Goal: Information Seeking & Learning: Learn about a topic

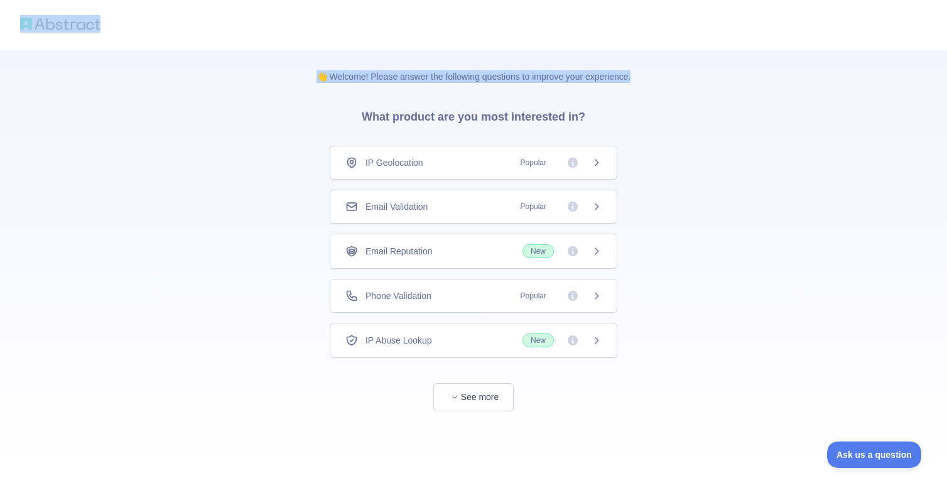
drag, startPoint x: 556, startPoint y: 134, endPoint x: 803, endPoint y: 140, distance: 246.9
click at [615, 98] on div "👋 Welcome! Please answer the following questions to improve your experience. Wh…" at bounding box center [473, 230] width 355 height 361
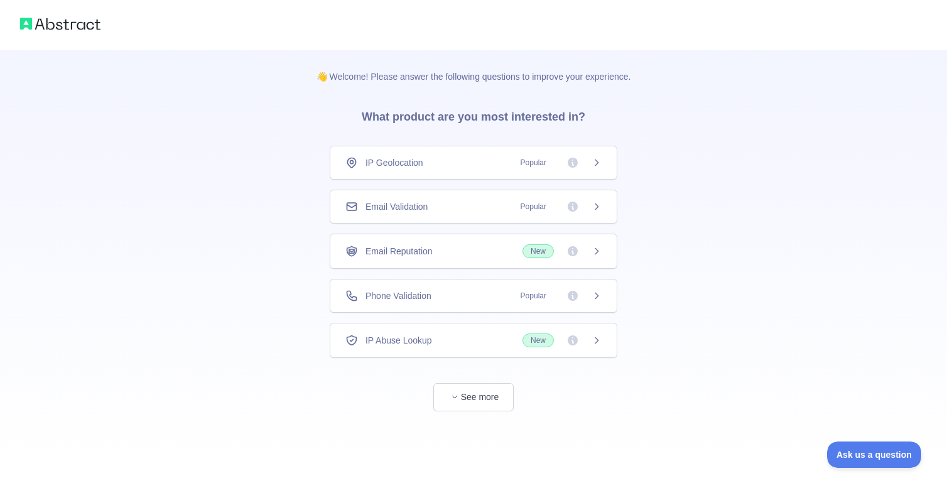
click at [593, 296] on icon at bounding box center [597, 296] width 10 height 10
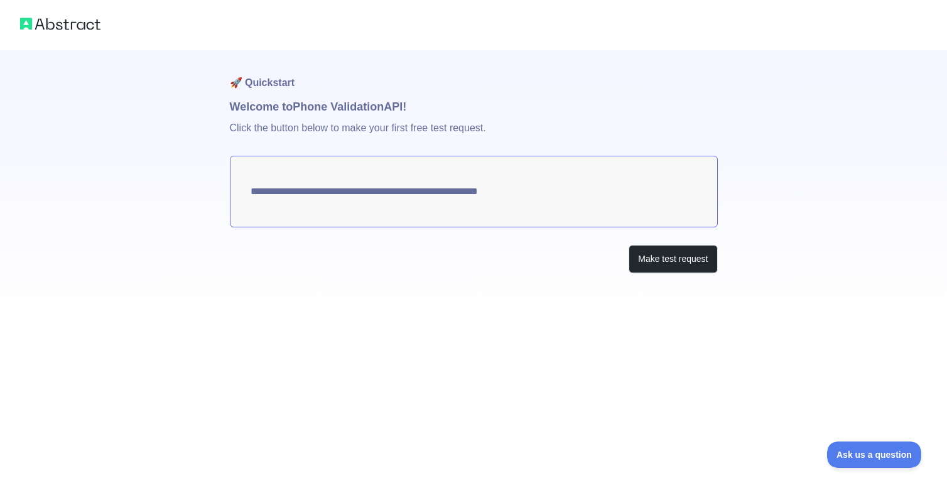
click at [343, 106] on h1 "Welcome to Phone Validation API!" at bounding box center [474, 107] width 488 height 18
click at [273, 139] on p "Click the button below to make your first free test request." at bounding box center [474, 136] width 488 height 40
click at [685, 261] on button "Make test request" at bounding box center [673, 259] width 89 height 28
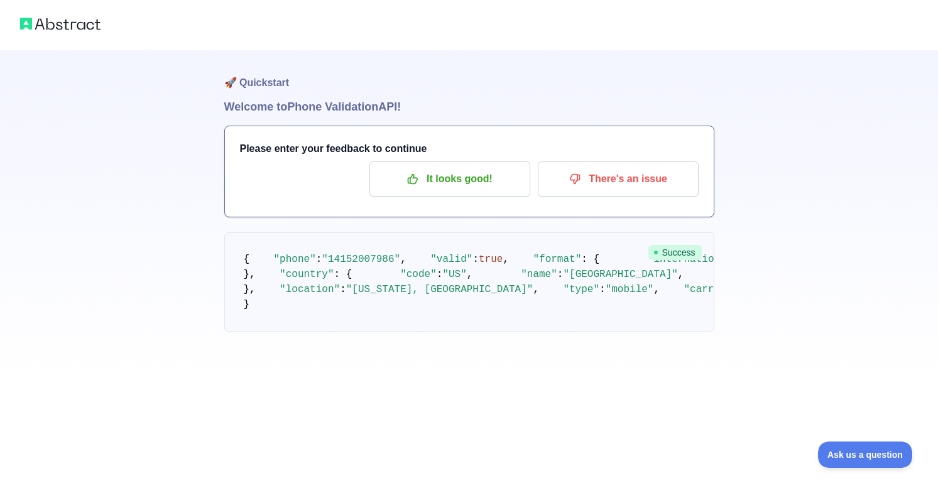
click at [272, 105] on h1 "Welcome to Phone Validation API!" at bounding box center [469, 107] width 490 height 18
click at [453, 183] on p "It looks good!" at bounding box center [450, 178] width 142 height 21
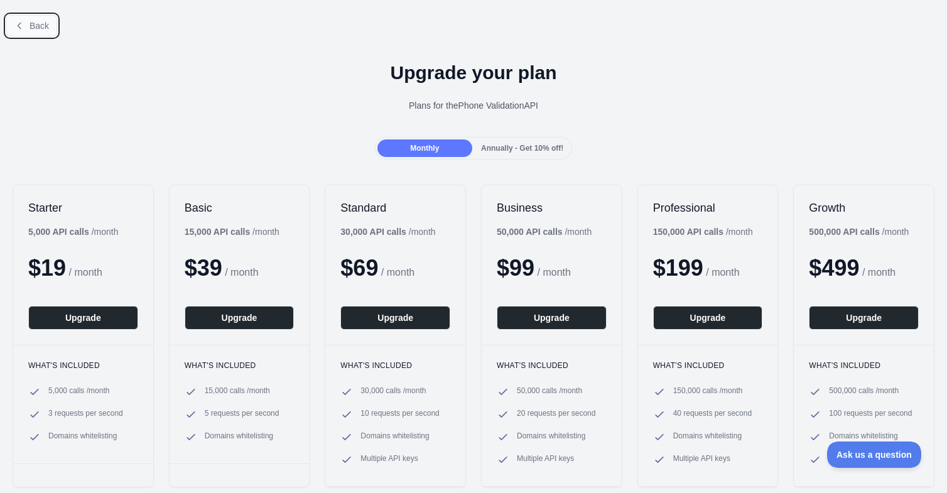
click at [32, 25] on span "Back" at bounding box center [39, 26] width 19 height 10
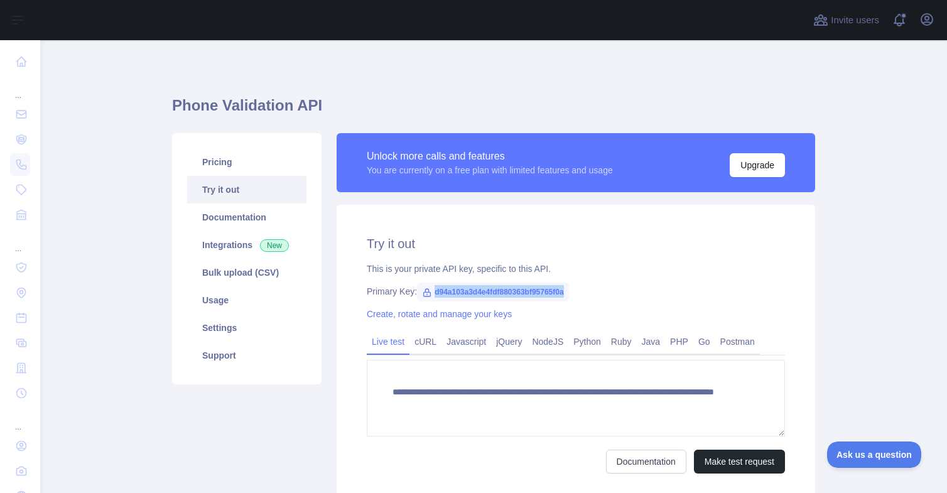
drag, startPoint x: 428, startPoint y: 290, endPoint x: 571, endPoint y: 293, distance: 143.9
click at [571, 293] on div "Primary Key: d94a103a3d4e4fdf880363bf95765f0a" at bounding box center [576, 291] width 418 height 13
copy span "d94a103a3d4e4fdf880363bf95765f0a"
click at [724, 462] on button "Make test request" at bounding box center [739, 462] width 91 height 24
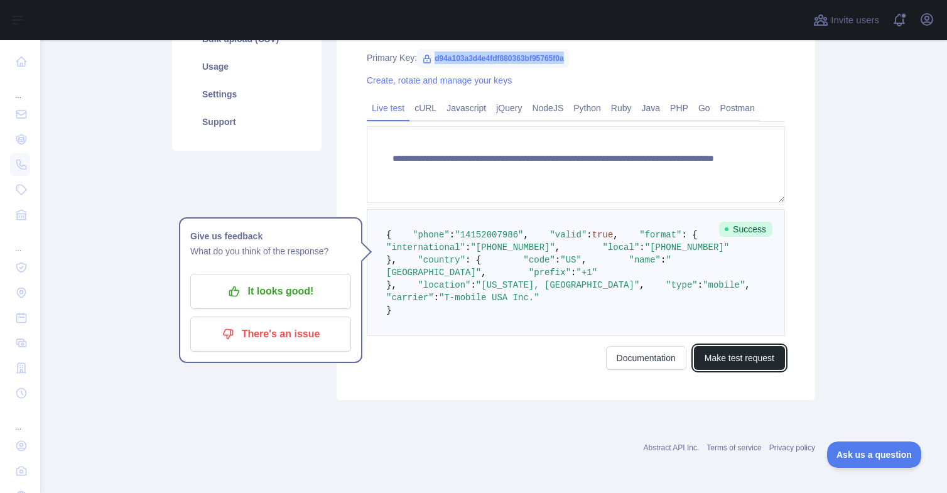
scroll to position [347, 0]
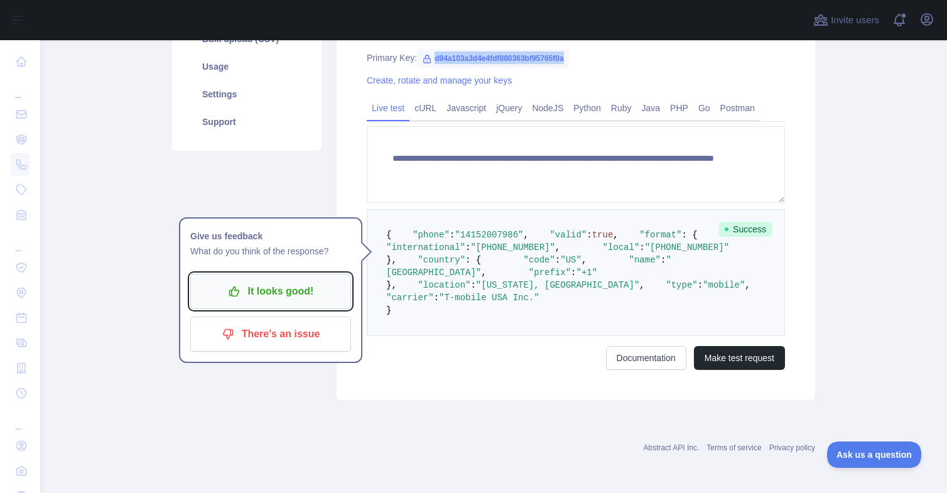
click at [252, 281] on p "It looks good!" at bounding box center [271, 291] width 142 height 21
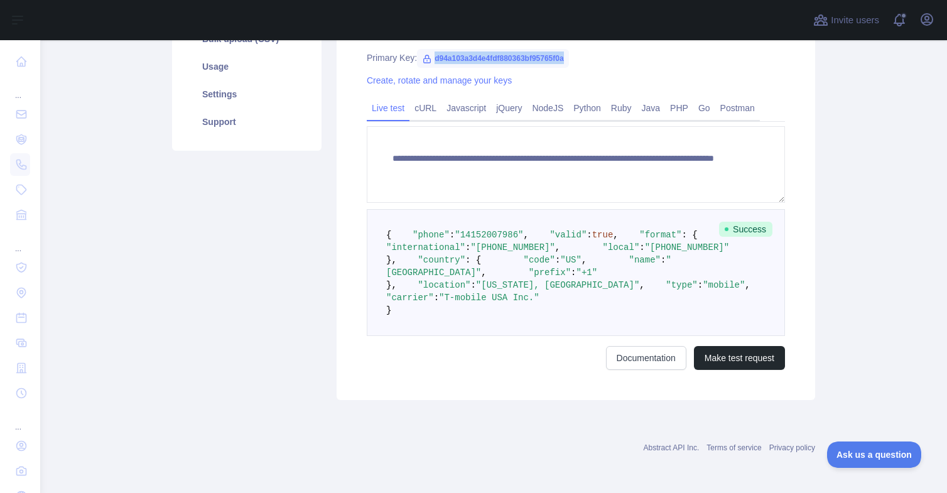
scroll to position [0, 0]
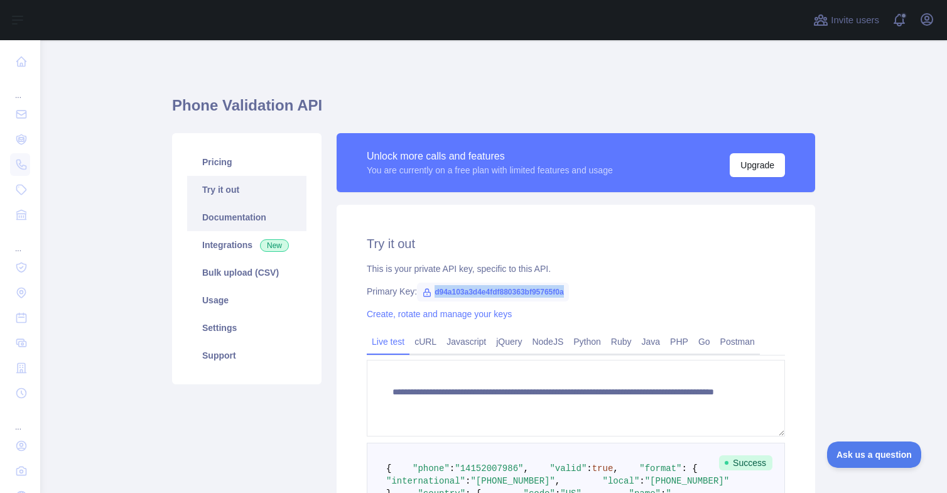
click at [245, 208] on link "Documentation" at bounding box center [246, 217] width 119 height 28
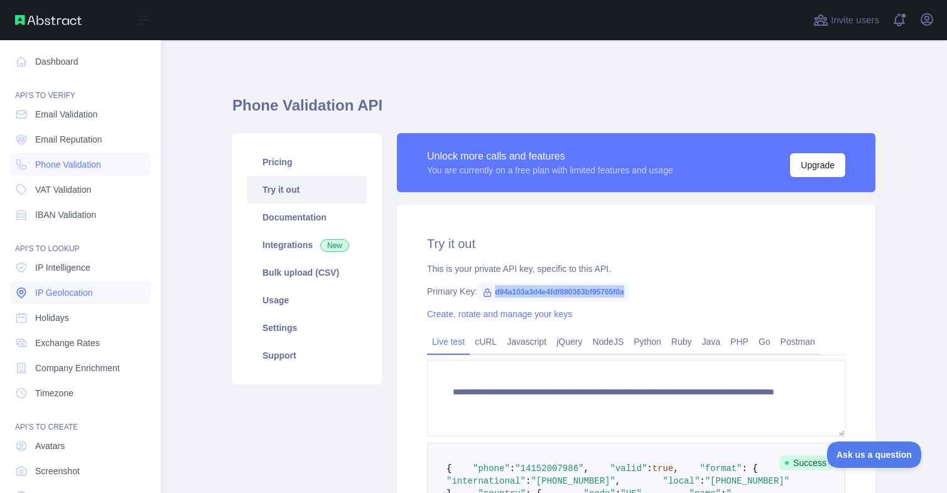
click at [72, 295] on span "IP Geolocation" at bounding box center [64, 292] width 58 height 13
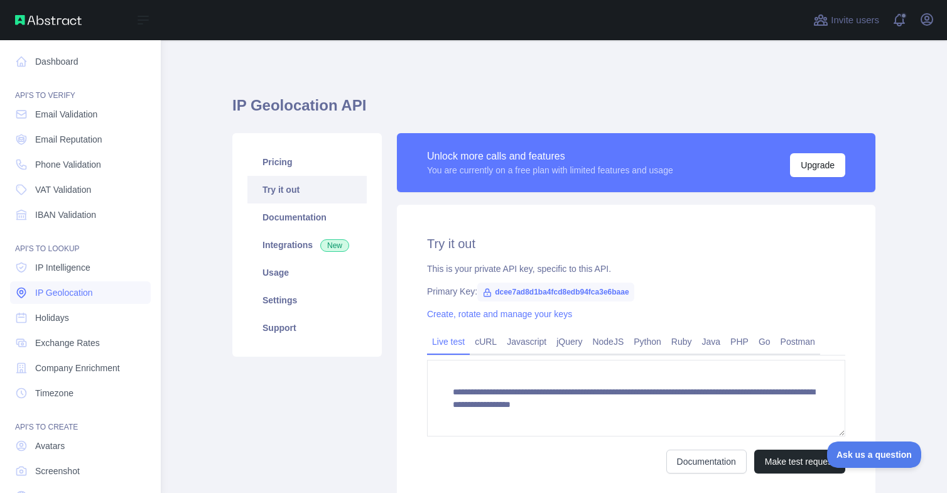
click at [72, 295] on span "IP Geolocation" at bounding box center [64, 292] width 58 height 13
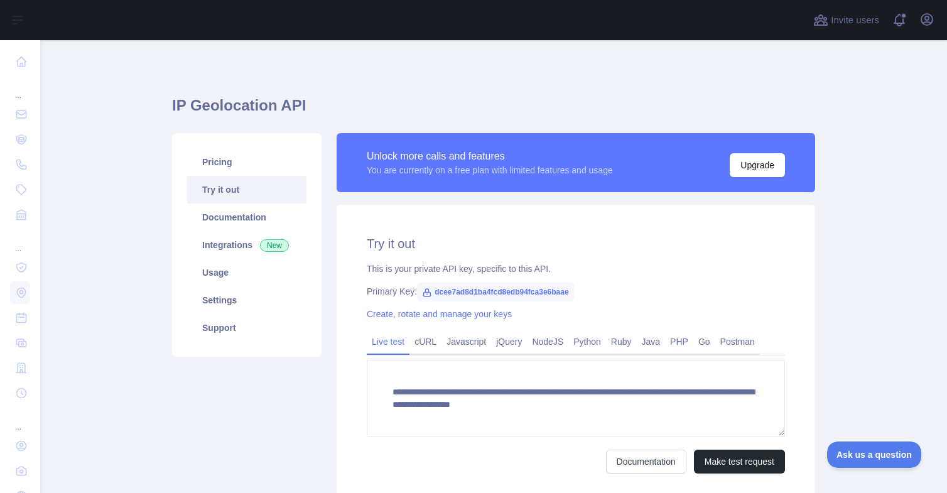
click at [514, 293] on span "dcee7ad8d1ba4fcd8edb94fca3e6baae" at bounding box center [495, 292] width 156 height 19
copy span "dcee7ad8d1ba4fcd8edb94fca3e6baae"
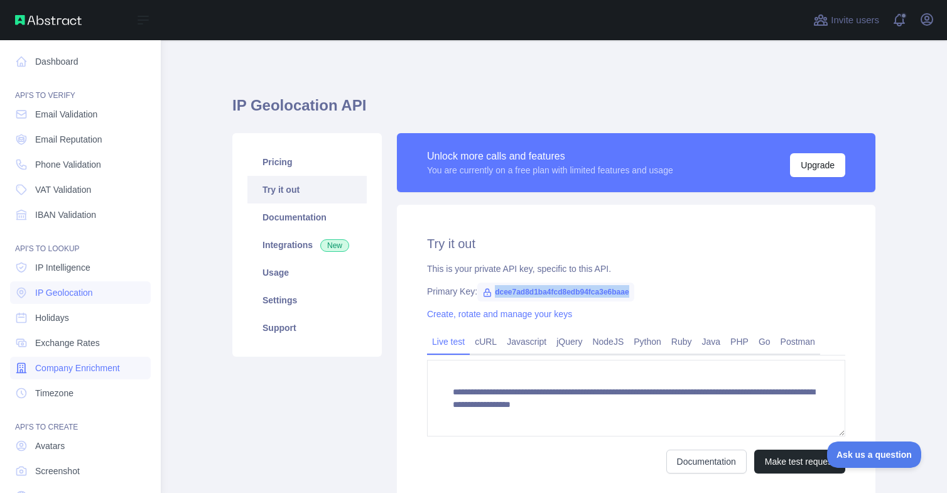
click at [73, 363] on span "Company Enrichment" at bounding box center [77, 368] width 85 height 13
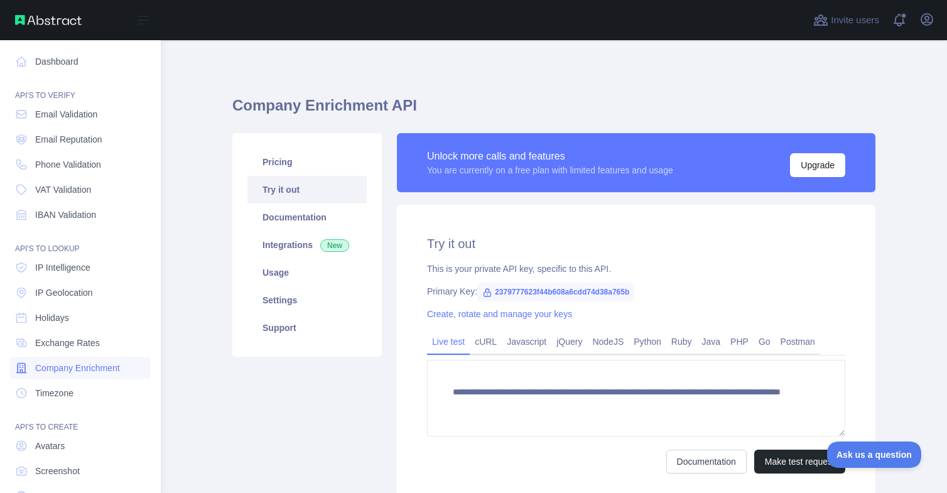
click at [73, 364] on span "Company Enrichment" at bounding box center [77, 368] width 85 height 13
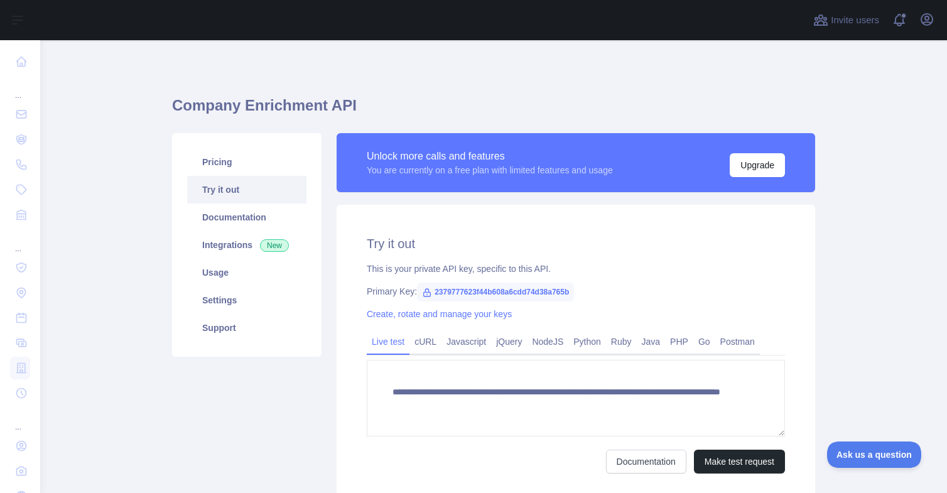
click at [521, 288] on span "2379777623f44b608a6cdd74d38a765b" at bounding box center [495, 292] width 157 height 19
copy span "2379777623f44b608a6cdd74d38a765b"
